Goal: Use online tool/utility: Utilize a website feature to perform a specific function

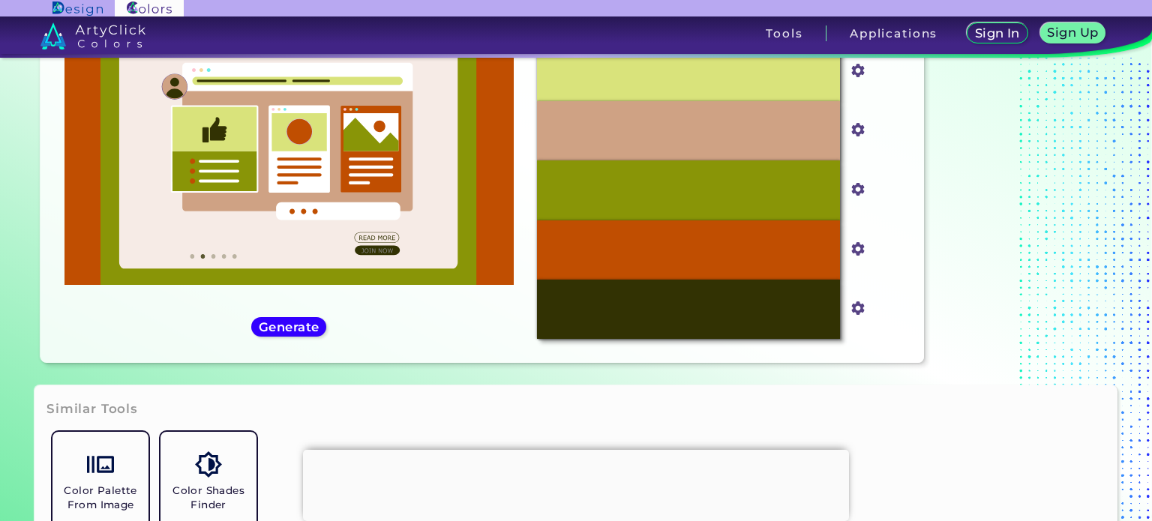
scroll to position [97, 0]
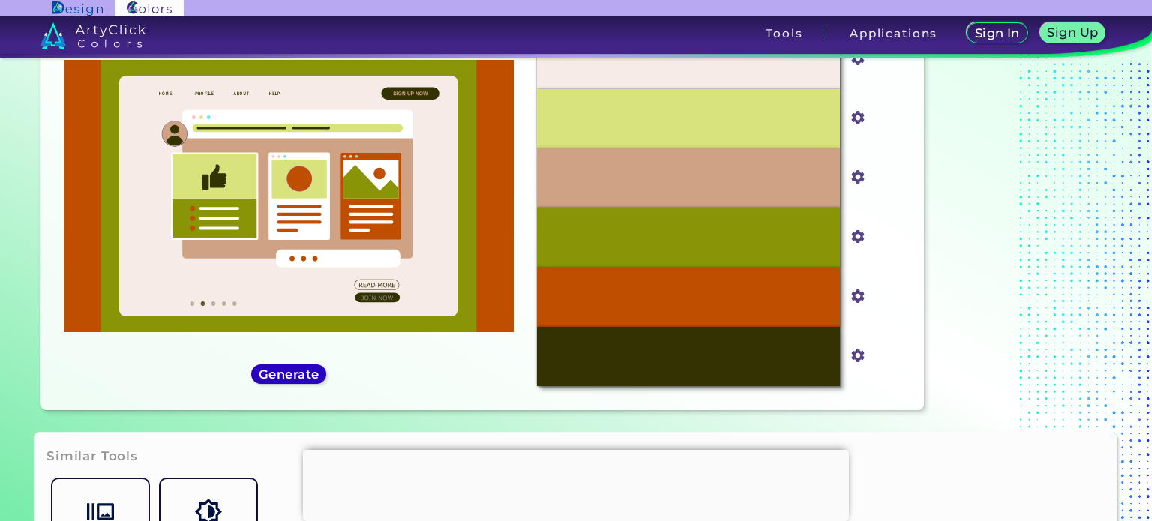
click at [279, 379] on h5 "Generate" at bounding box center [289, 374] width 61 height 12
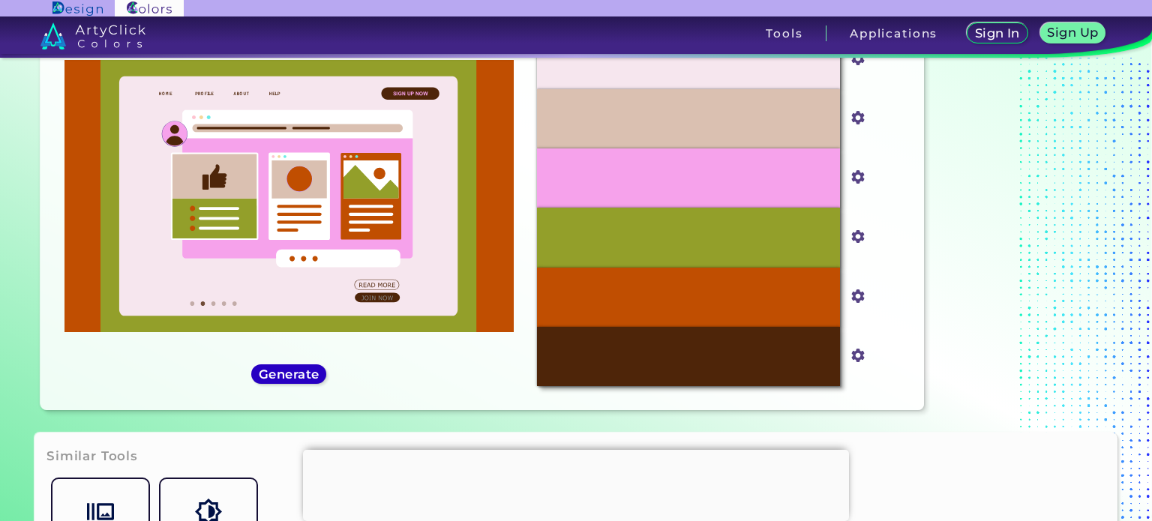
click at [280, 378] on h5 "Generate" at bounding box center [288, 374] width 58 height 12
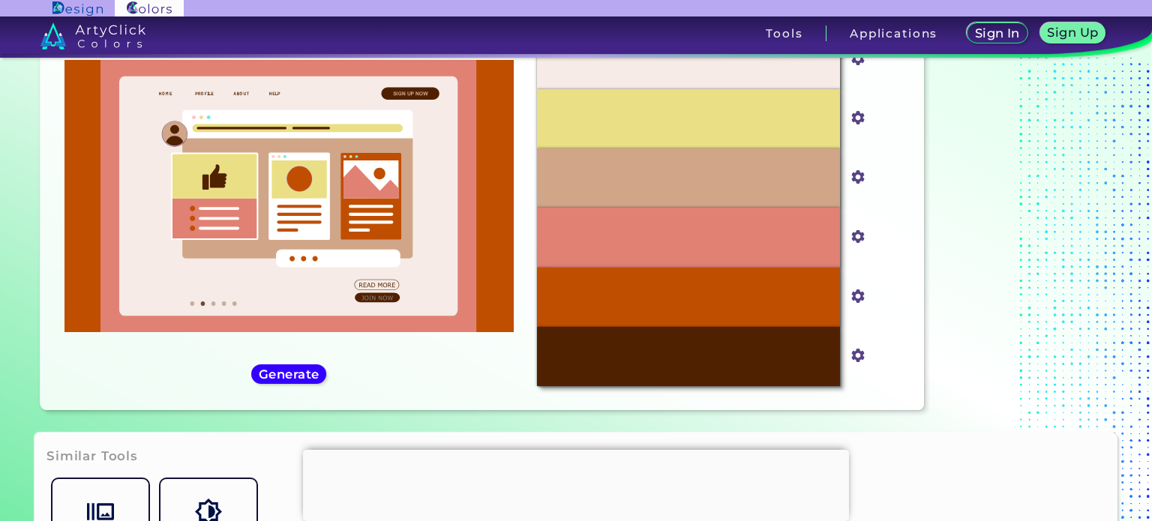
click at [284, 386] on div "#c04e01 #C04E01 Generate Acadia ◉ ◉" at bounding box center [288, 208] width 472 height 381
click at [281, 374] on h5 "Generate" at bounding box center [289, 374] width 55 height 11
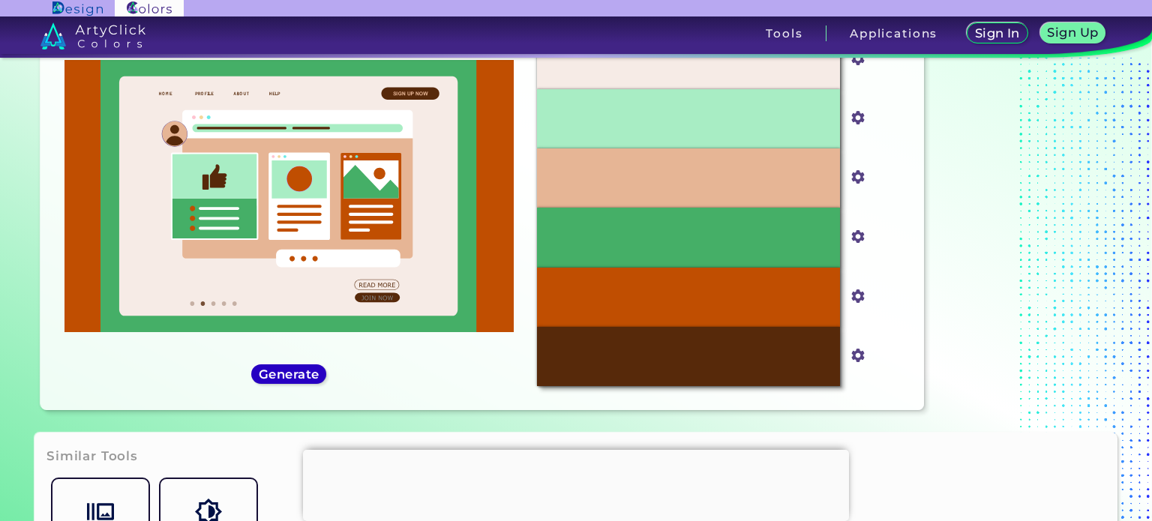
click at [281, 374] on h5 "Generate" at bounding box center [289, 374] width 55 height 11
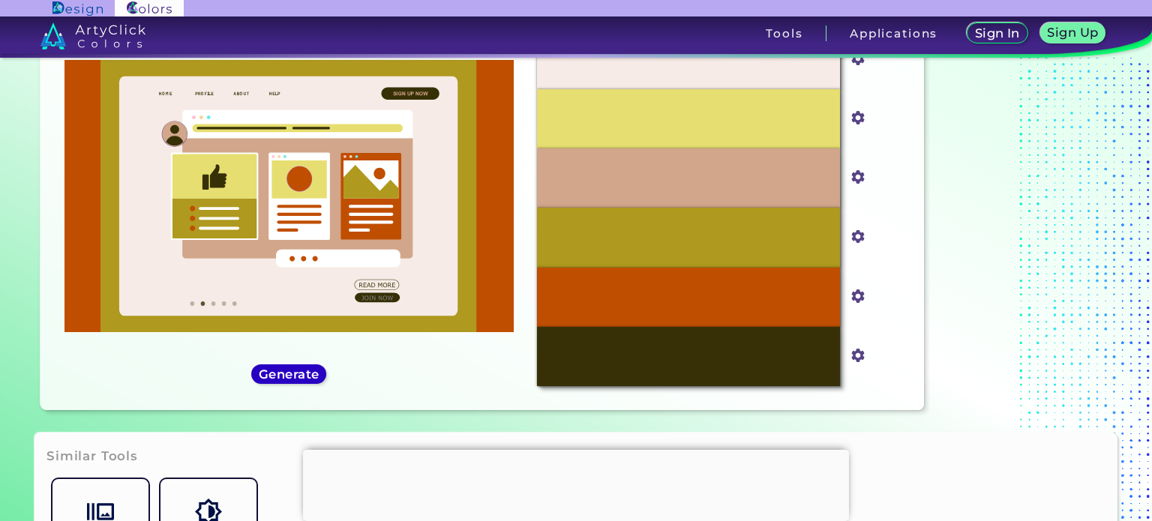
click at [282, 377] on h5 "Generate" at bounding box center [289, 374] width 55 height 11
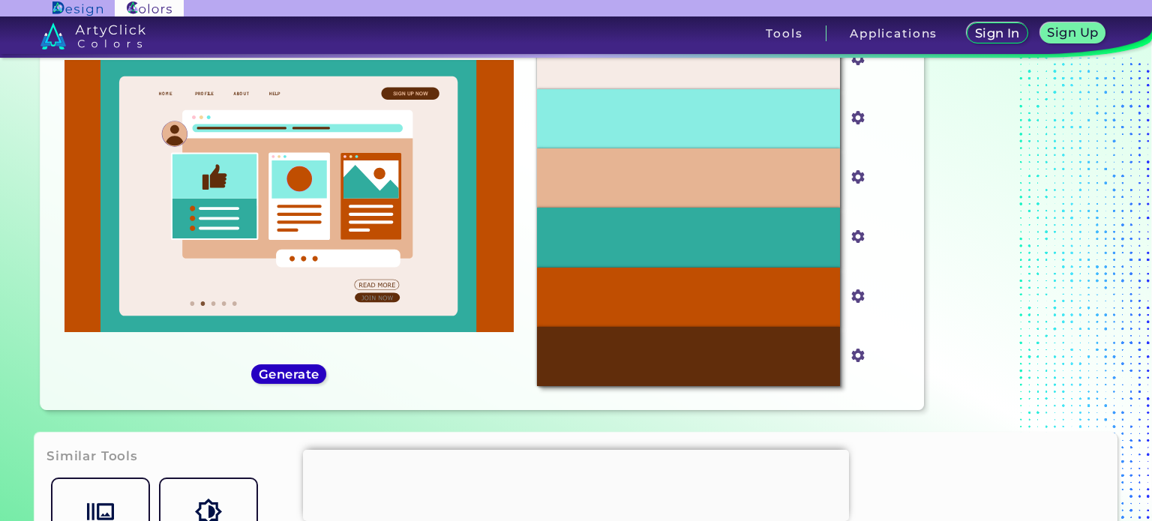
click at [282, 378] on h5 "Generate" at bounding box center [289, 374] width 55 height 11
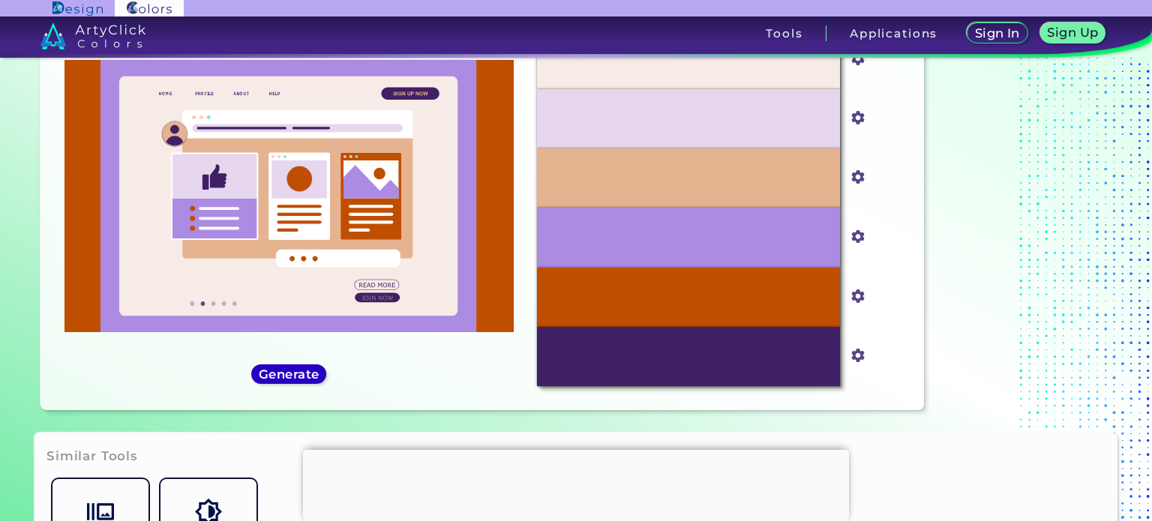
click at [289, 373] on h5 "Generate" at bounding box center [288, 374] width 59 height 12
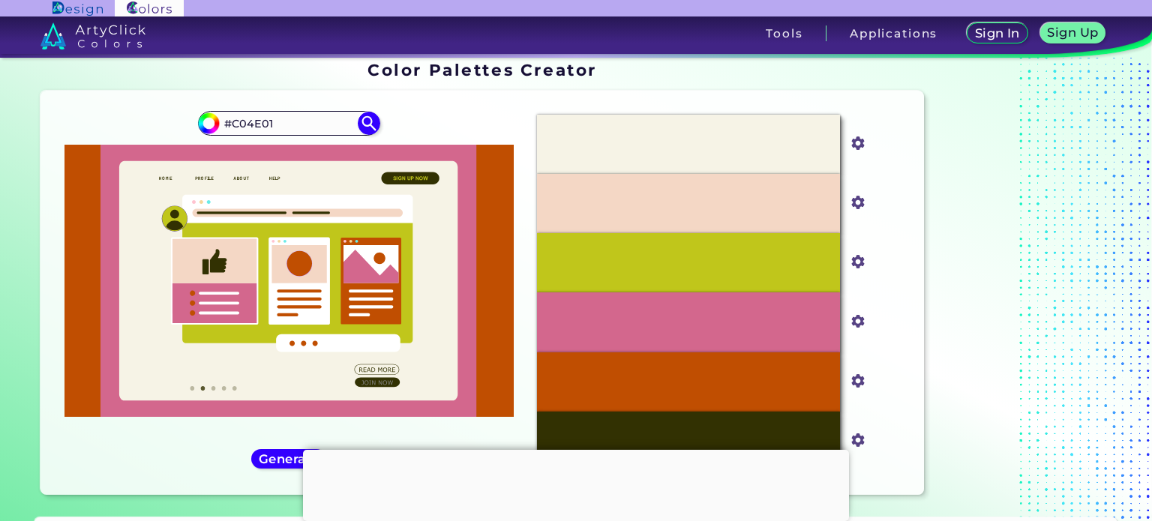
scroll to position [0, 0]
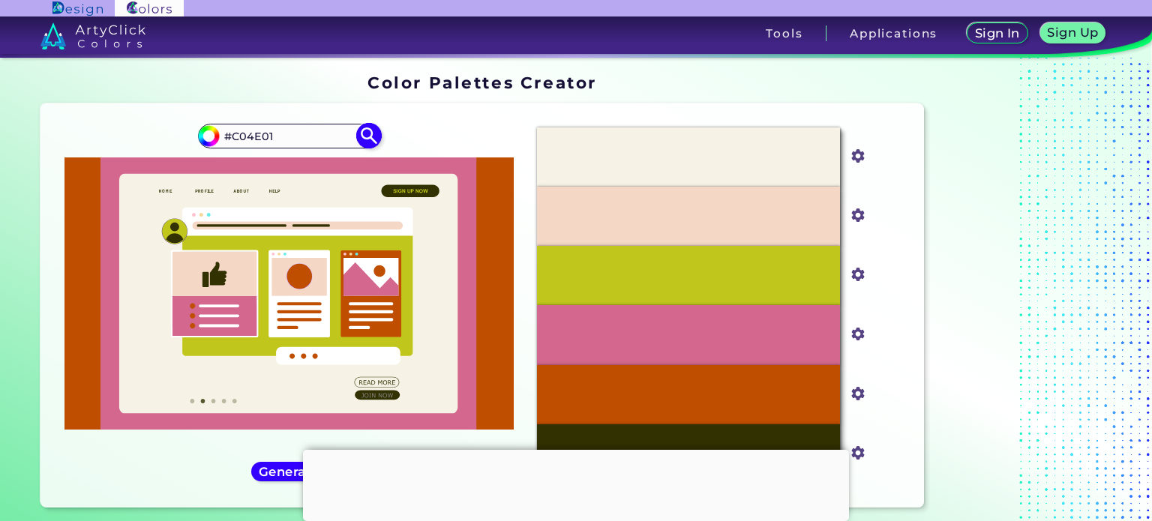
click at [280, 134] on input "#C04E01" at bounding box center [288, 136] width 139 height 20
paste input "BEB158"
click at [223, 132] on input "BEB158" at bounding box center [288, 136] width 139 height 20
type input "#BEB158"
click at [370, 139] on img at bounding box center [369, 136] width 26 height 26
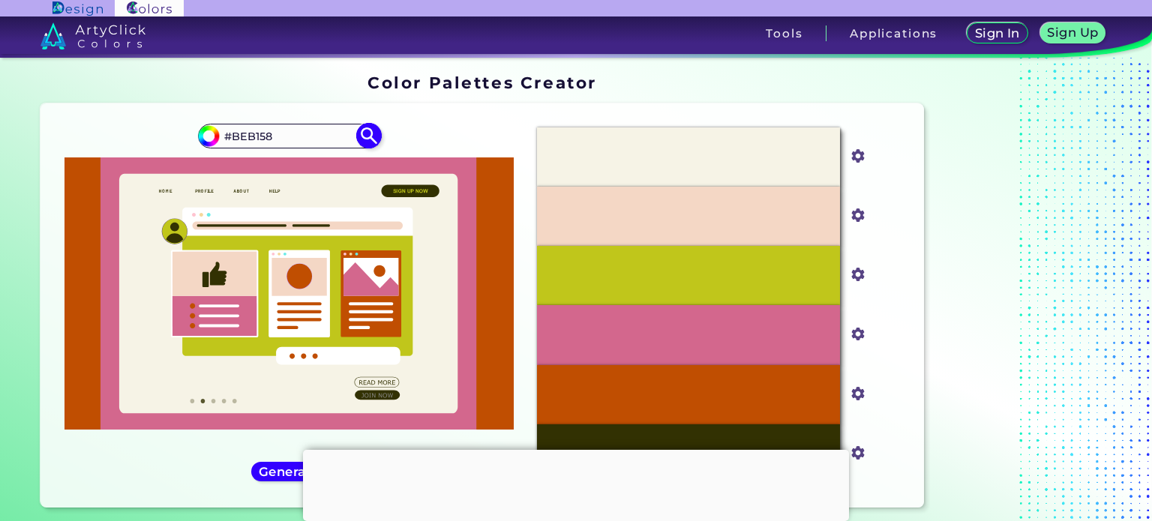
type input "#beb158"
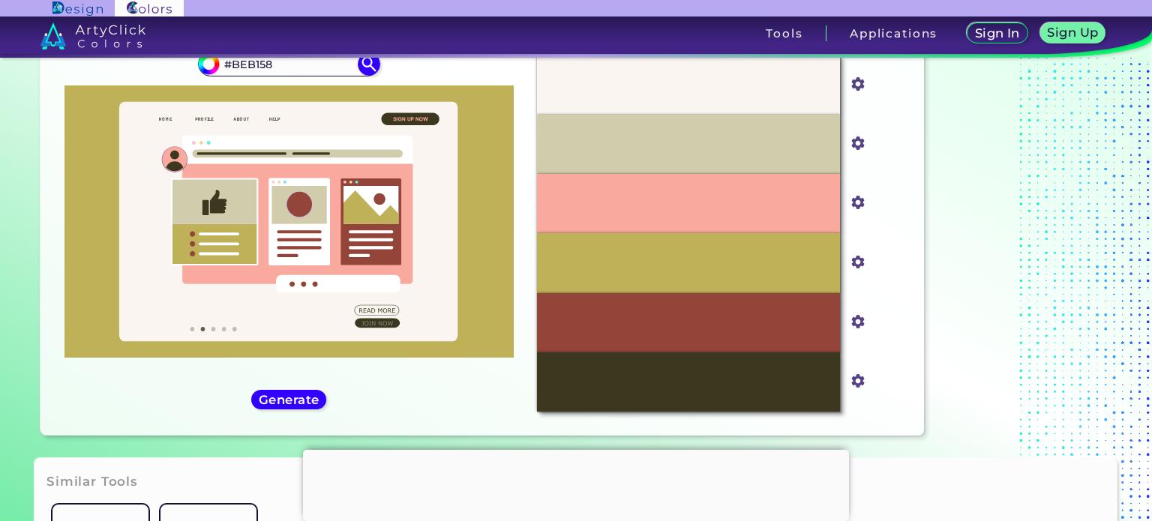
scroll to position [75, 0]
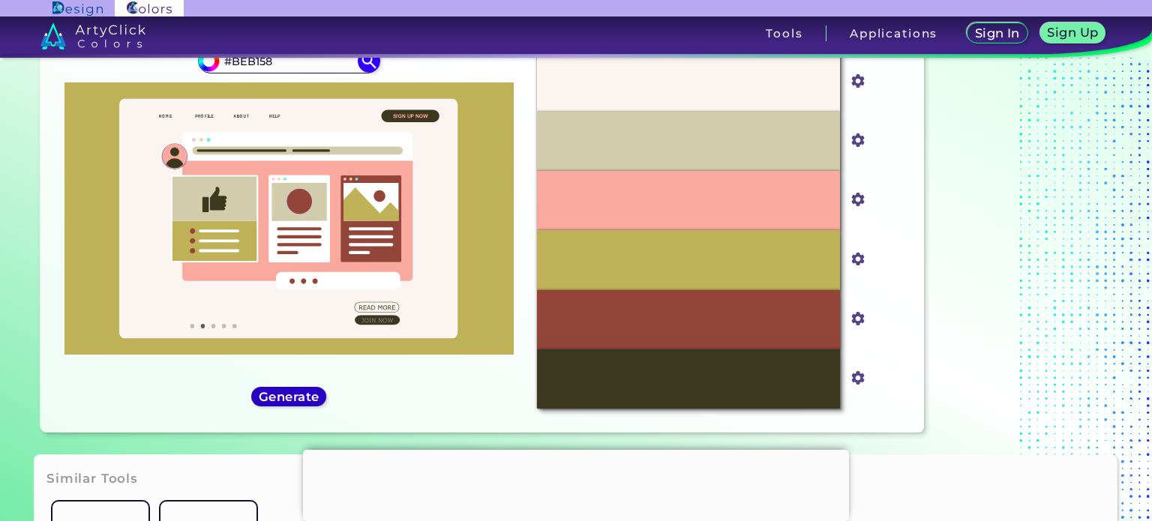
click at [301, 399] on h5 "Generate" at bounding box center [288, 397] width 63 height 13
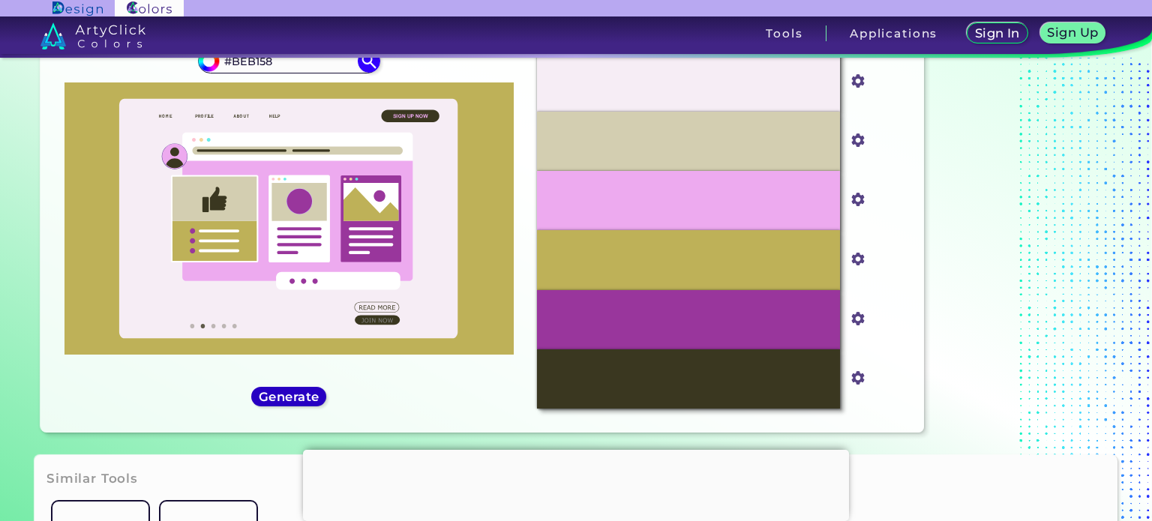
click at [303, 398] on h5 "Generate" at bounding box center [289, 396] width 55 height 11
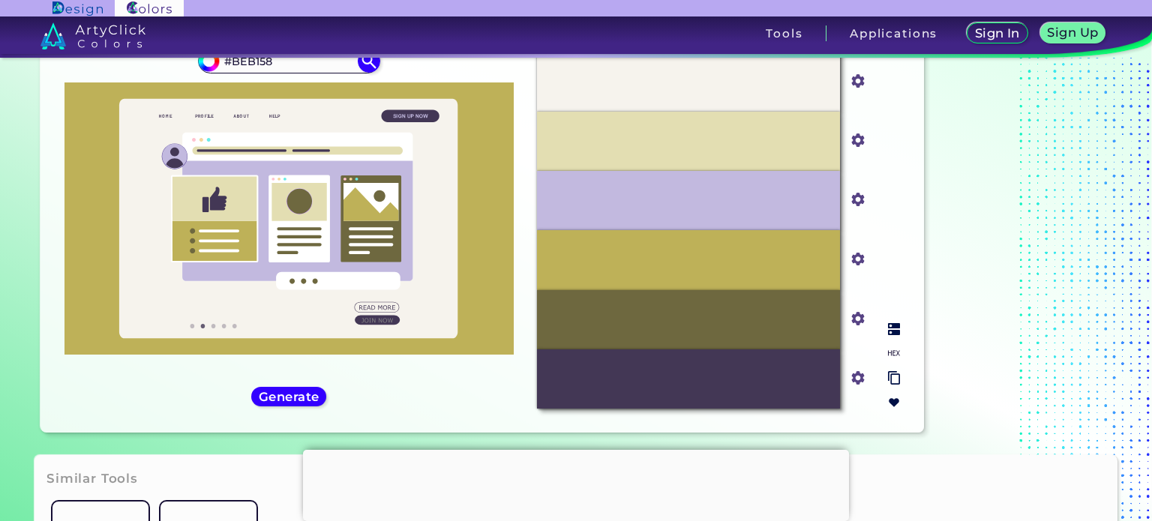
click at [786, 199] on div "#C2B9DF" at bounding box center [688, 200] width 303 height 59
click at [891, 332] on img at bounding box center [894, 329] width 12 height 12
click at [893, 356] on img at bounding box center [894, 353] width 12 height 12
drag, startPoint x: 732, startPoint y: 196, endPoint x: 672, endPoint y: 200, distance: 59.4
click at [672, 200] on div "#C2B9DF" at bounding box center [688, 200] width 303 height 59
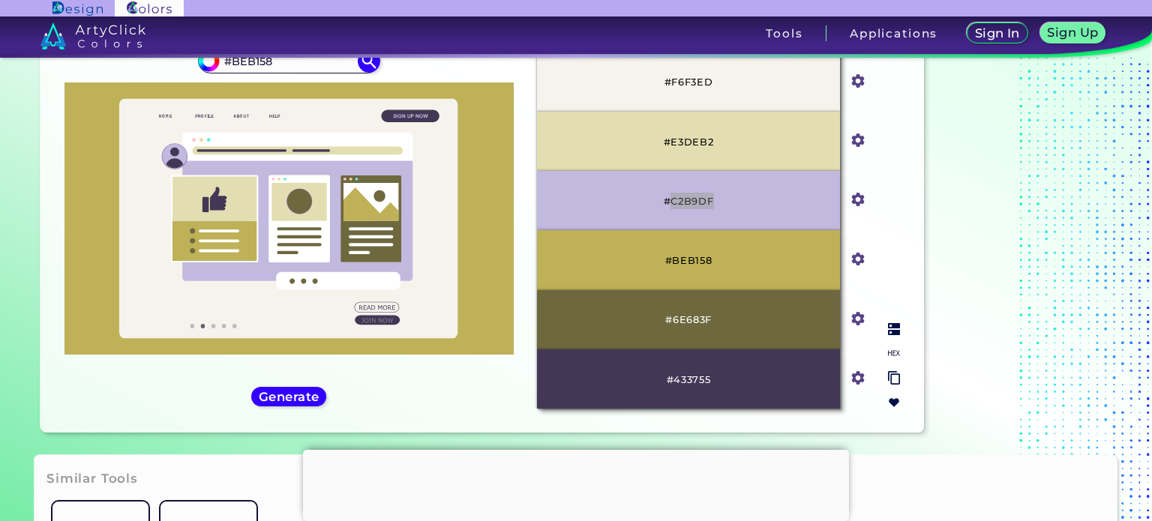
copy p "C2B9DF"
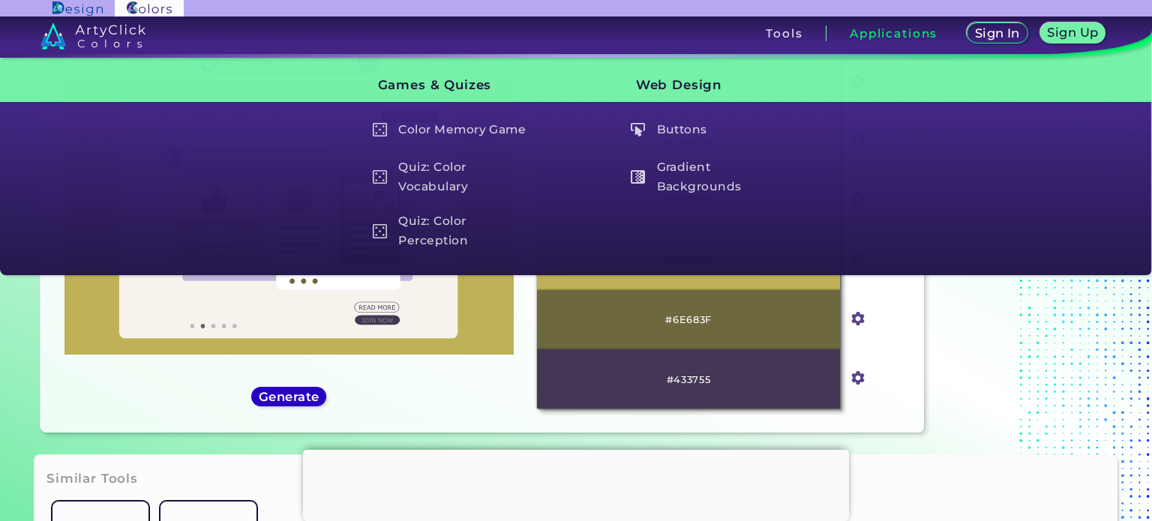
click at [305, 398] on h5 "Generate" at bounding box center [289, 397] width 61 height 12
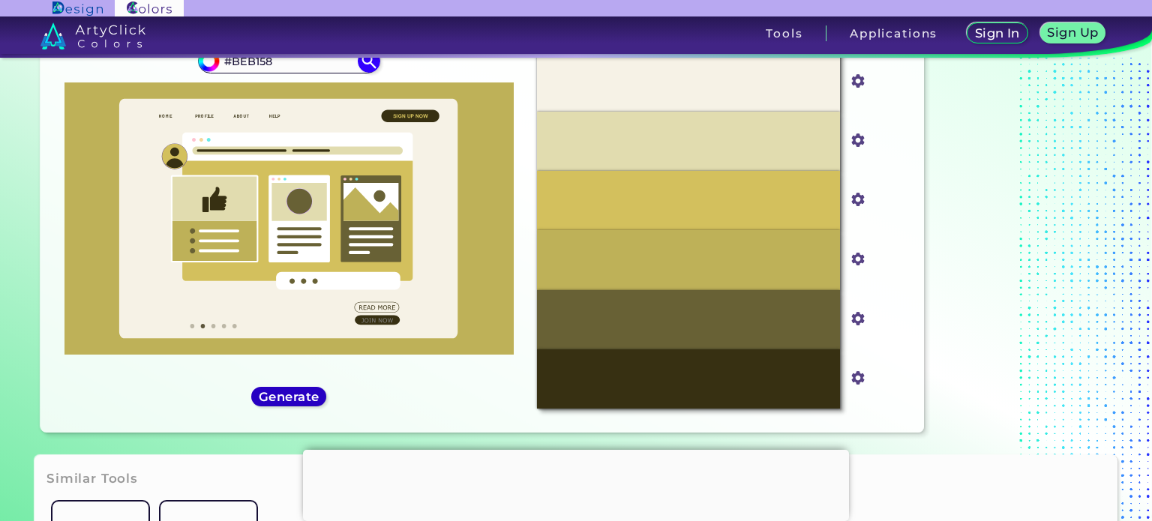
click at [292, 392] on h5 "Generate" at bounding box center [288, 397] width 61 height 13
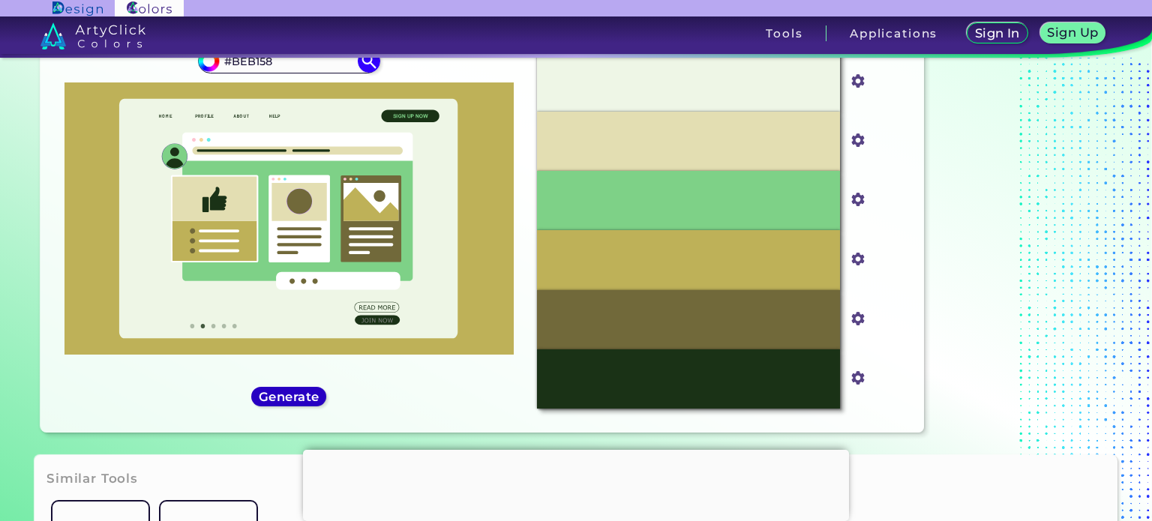
click at [292, 392] on h5 "Generate" at bounding box center [289, 396] width 55 height 11
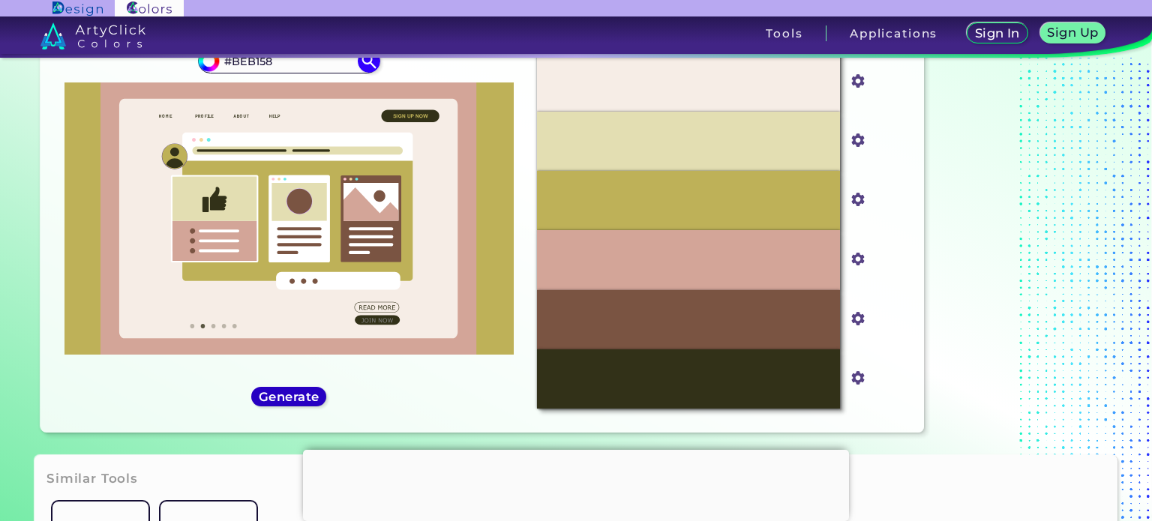
click at [292, 392] on h5 "Generate" at bounding box center [289, 397] width 61 height 12
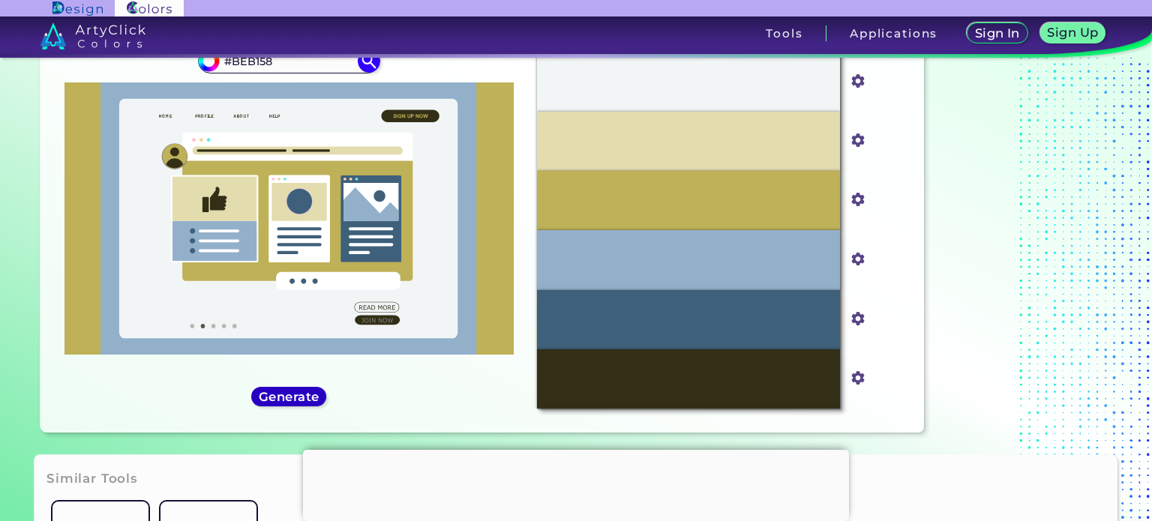
click at [292, 392] on h5 "Generate" at bounding box center [289, 397] width 61 height 12
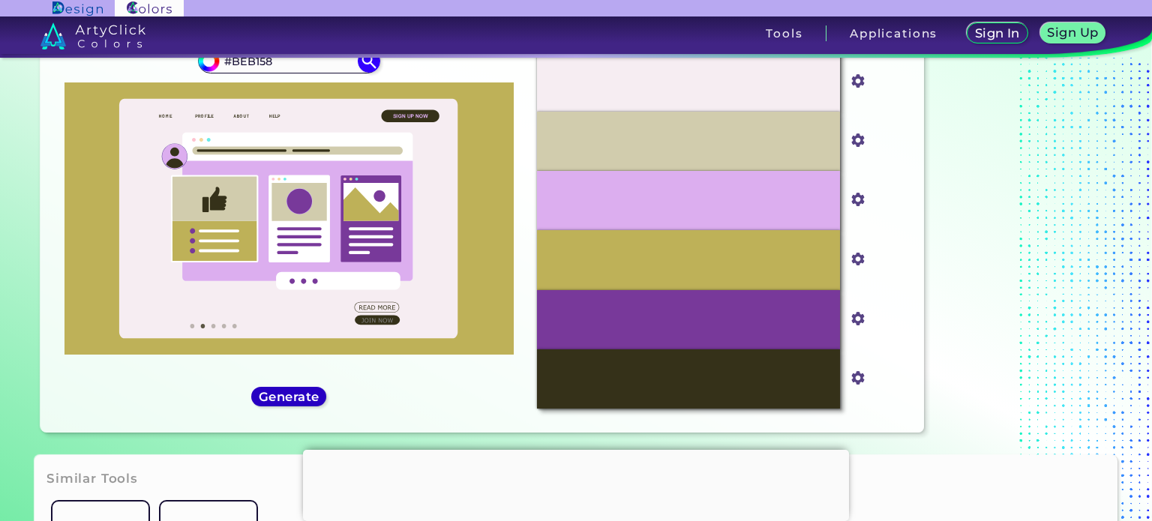
click at [292, 392] on h5 "Generate" at bounding box center [289, 397] width 61 height 12
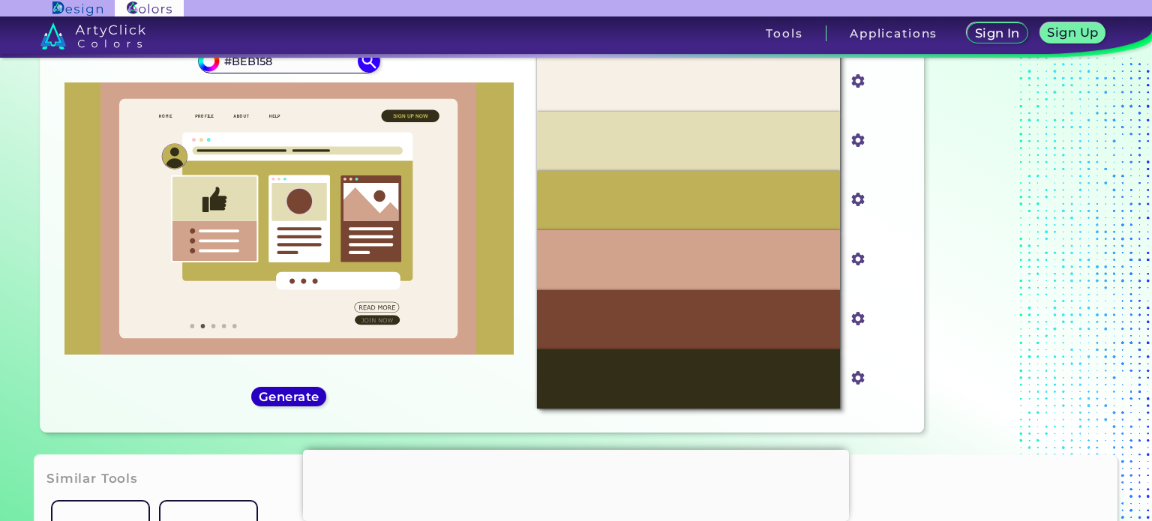
click at [292, 392] on h5 "Generate" at bounding box center [289, 397] width 61 height 12
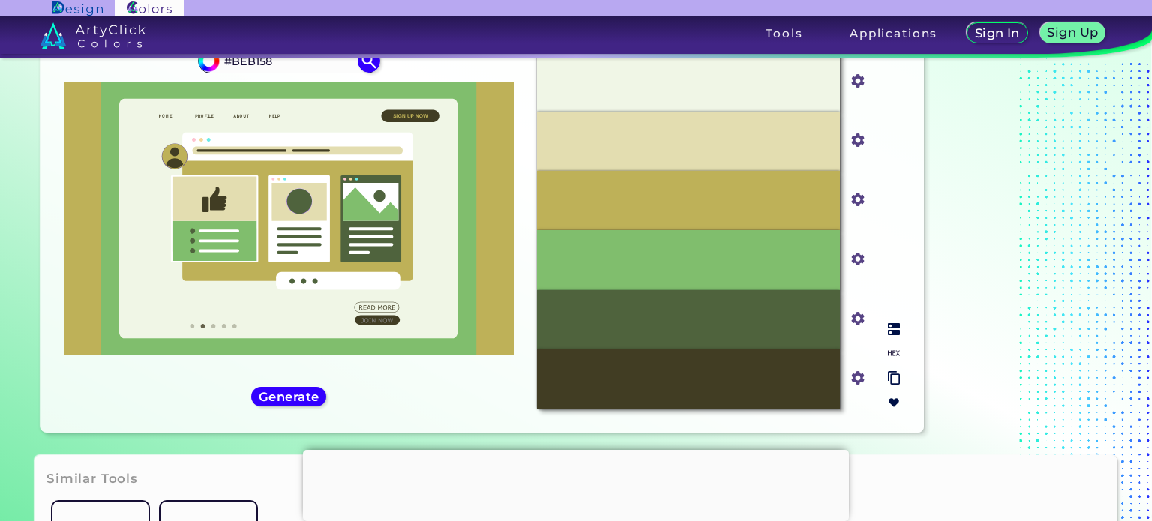
click at [749, 266] on div "#80BE6D" at bounding box center [688, 259] width 303 height 59
click at [867, 260] on img at bounding box center [857, 259] width 19 height 19
click at [895, 358] on img at bounding box center [894, 353] width 12 height 12
click at [775, 262] on div "#80BE6D" at bounding box center [688, 259] width 303 height 59
click at [689, 263] on p "#80BE6D" at bounding box center [689, 260] width 52 height 16
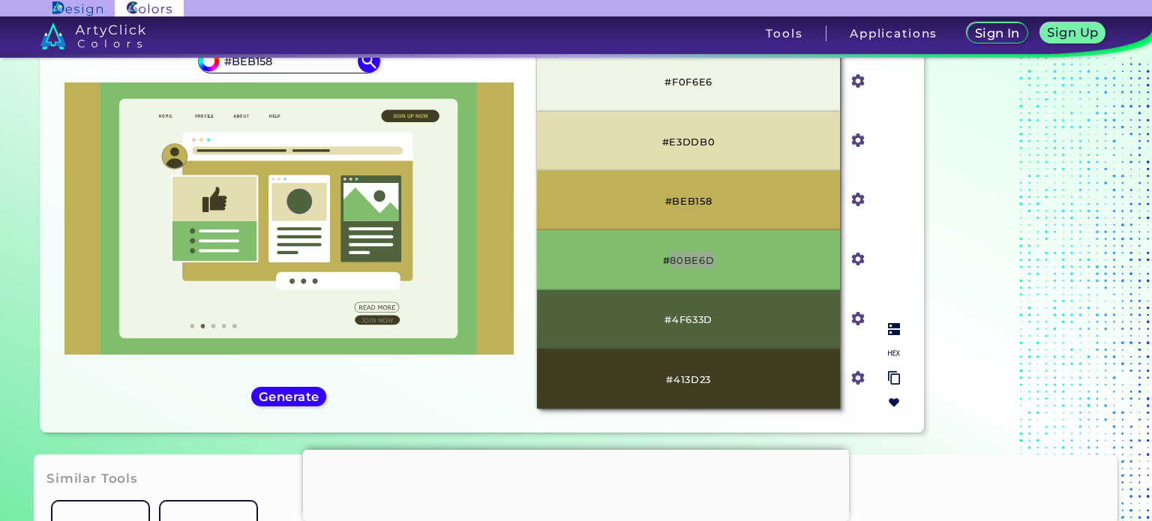
drag, startPoint x: 726, startPoint y: 262, endPoint x: 669, endPoint y: 257, distance: 57.2
click at [669, 257] on div "#80BE6D" at bounding box center [688, 259] width 303 height 59
copy p "80BE6D"
